Goal: Communication & Community: Answer question/provide support

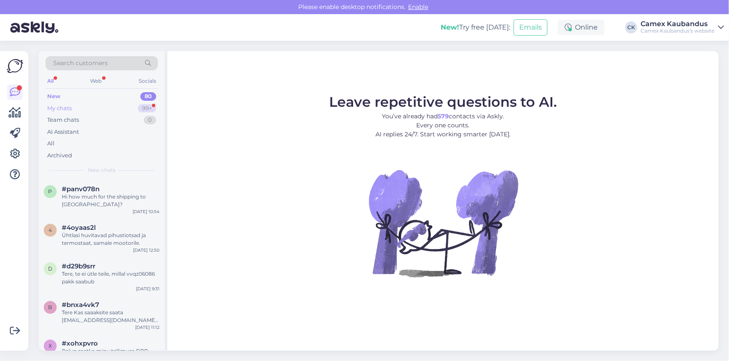
click at [70, 109] on div "My chats" at bounding box center [59, 108] width 24 height 9
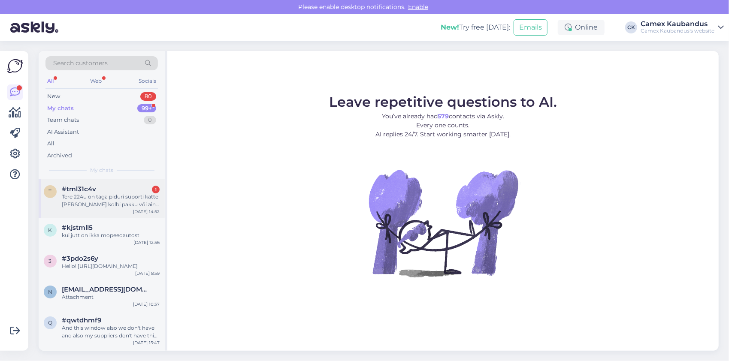
click at [111, 202] on div "Tere 224u on taga piduri suporti katte [PERSON_NAME] kolbi pakku või aind terve…" at bounding box center [111, 200] width 98 height 15
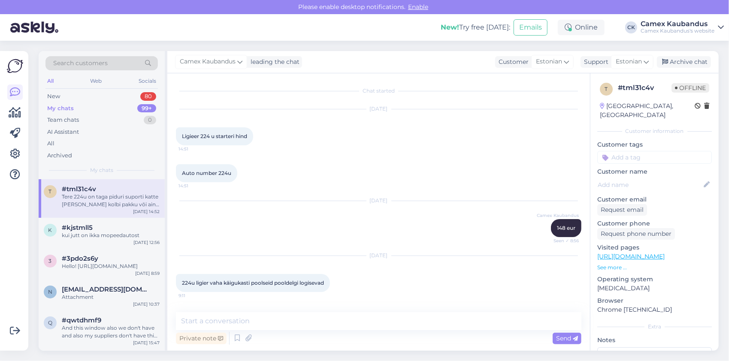
scroll to position [2304, 0]
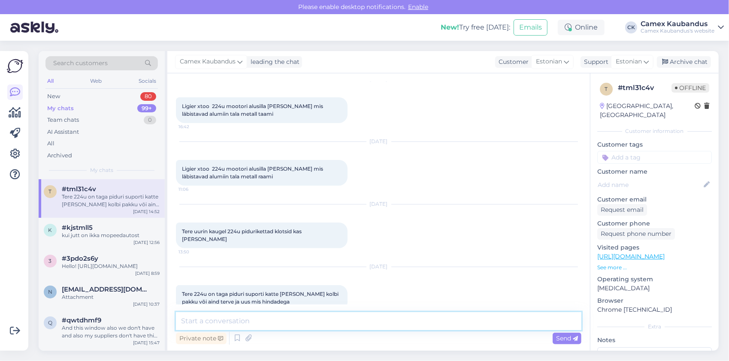
click at [290, 322] on textarea at bounding box center [379, 321] width 406 height 18
type textarea "Tere"
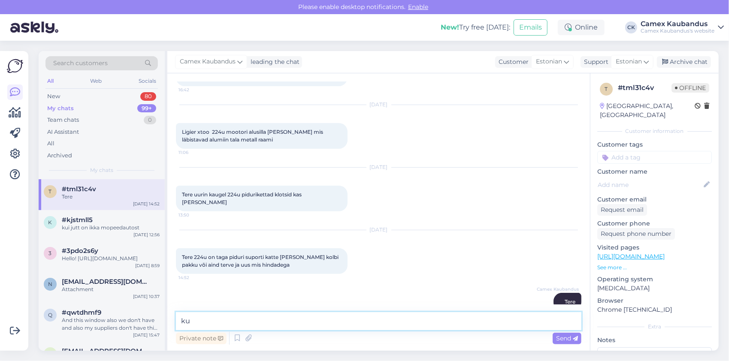
type textarea "k"
type textarea "sadula kummijubinaid on pakkuda, aga kolbi ei paku keegi eraldi varuosana"
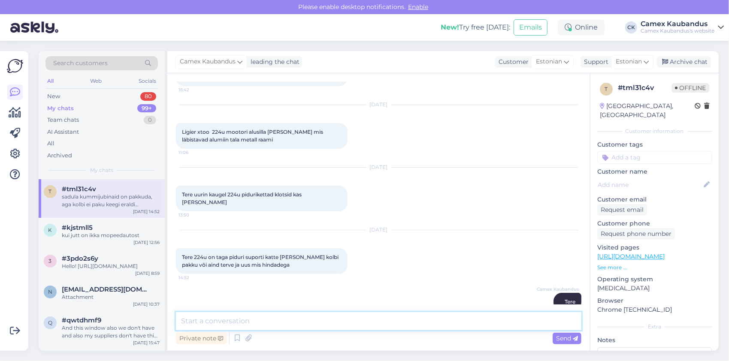
scroll to position [2385, 0]
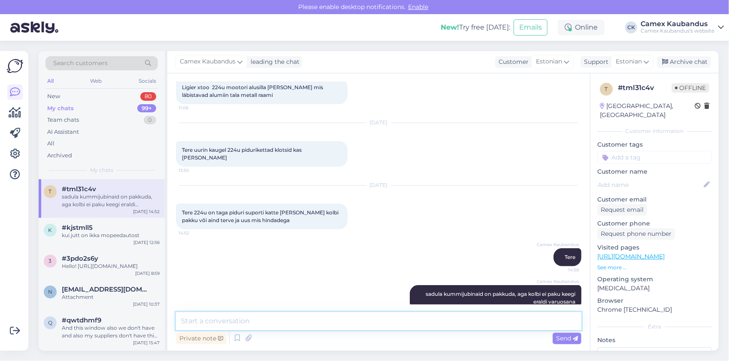
click at [279, 326] on textarea at bounding box center [379, 321] width 406 height 18
type textarea "t"
type textarea "saan pakkuda tervet pidurisadulat 129.-"
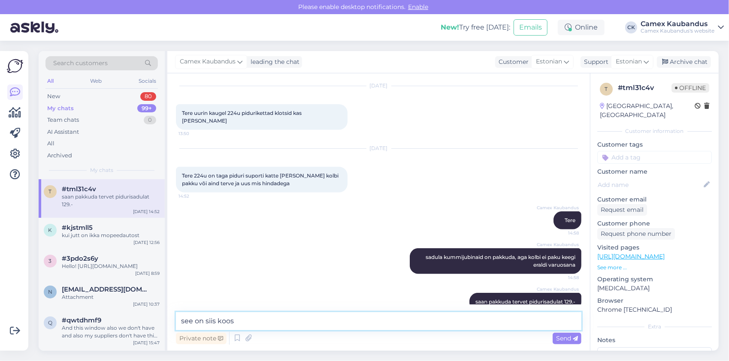
type textarea "see on siis koos"
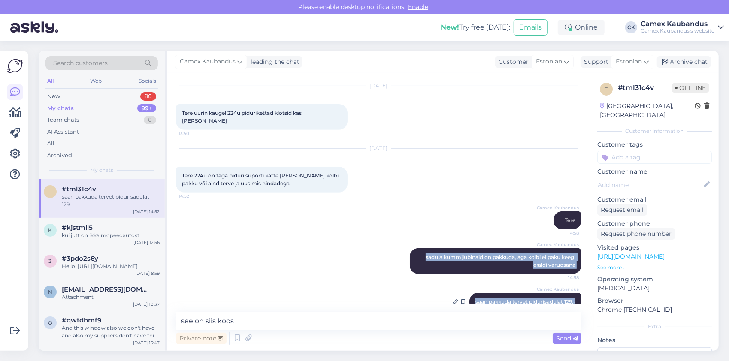
drag, startPoint x: 415, startPoint y: 240, endPoint x: 570, endPoint y: 293, distance: 164.2
click at [570, 293] on div "Chat started [DATE] Ligieer 224 u starteri hind 14:51 Auto number 224u 14:51 [D…" at bounding box center [382, 193] width 413 height 223
copy div "sadula kummijubinaid on pakkuda, aga kolbi ei paku keegi eraldi varuosana 14:58…"
click at [346, 239] on div "Camex Kaubandus sadula kummijubinaid on pakkuda, aga kolbi ei paku keegi eraldi…" at bounding box center [379, 261] width 406 height 45
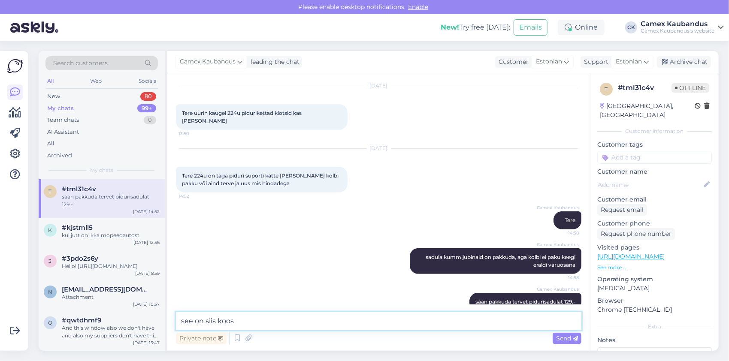
drag, startPoint x: 273, startPoint y: 325, endPoint x: 188, endPoint y: 309, distance: 85.6
click at [167, 318] on div "Search customers All Web Socials New 80 My chats 99+ Team chats 0 AI Assistant …" at bounding box center [379, 201] width 680 height 300
